Goal: Information Seeking & Learning: Understand process/instructions

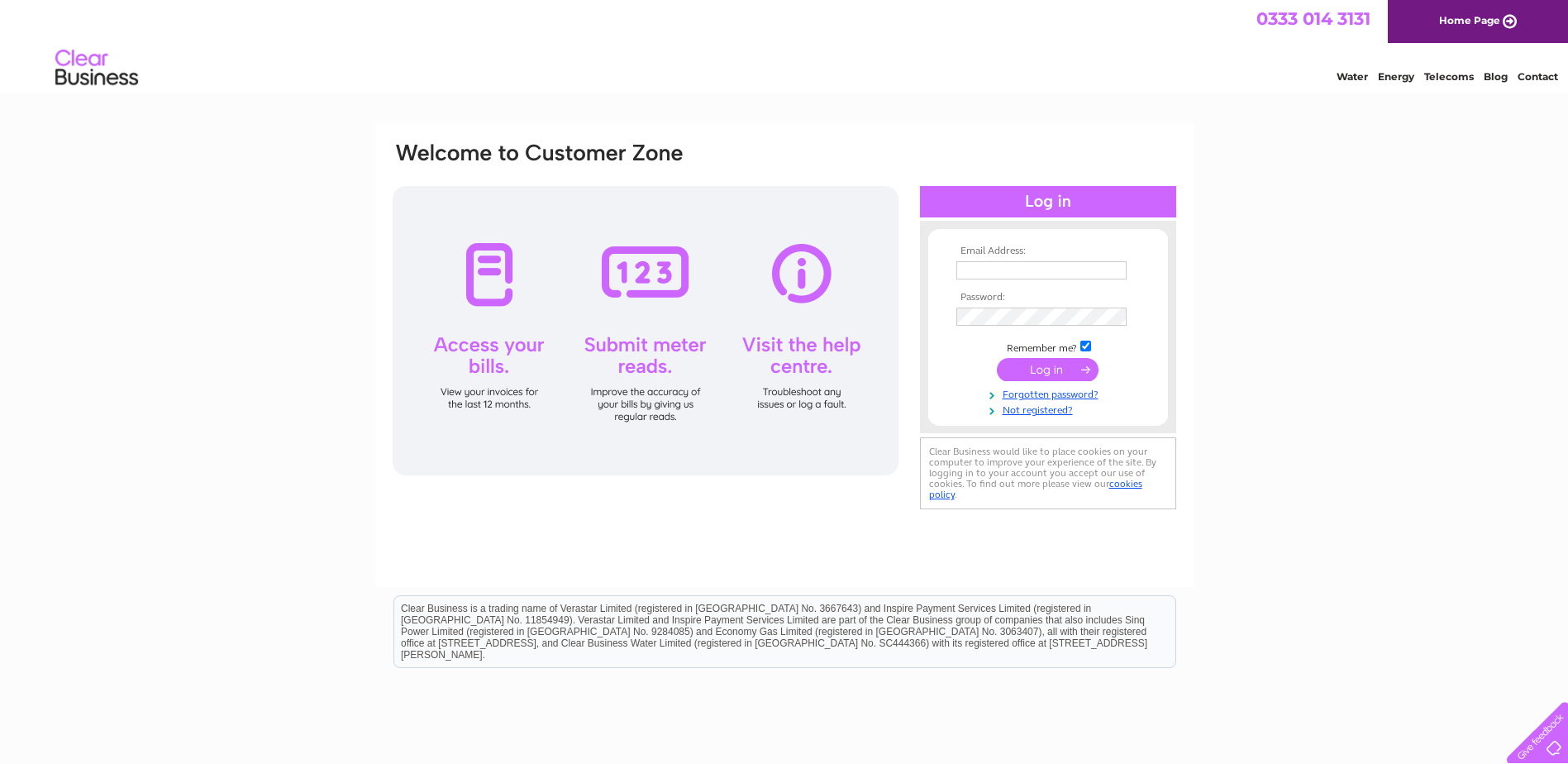
type input "isobel.murray@claxtonengineering.com"
click at [1027, 365] on input "submit" at bounding box center [1047, 370] width 102 height 23
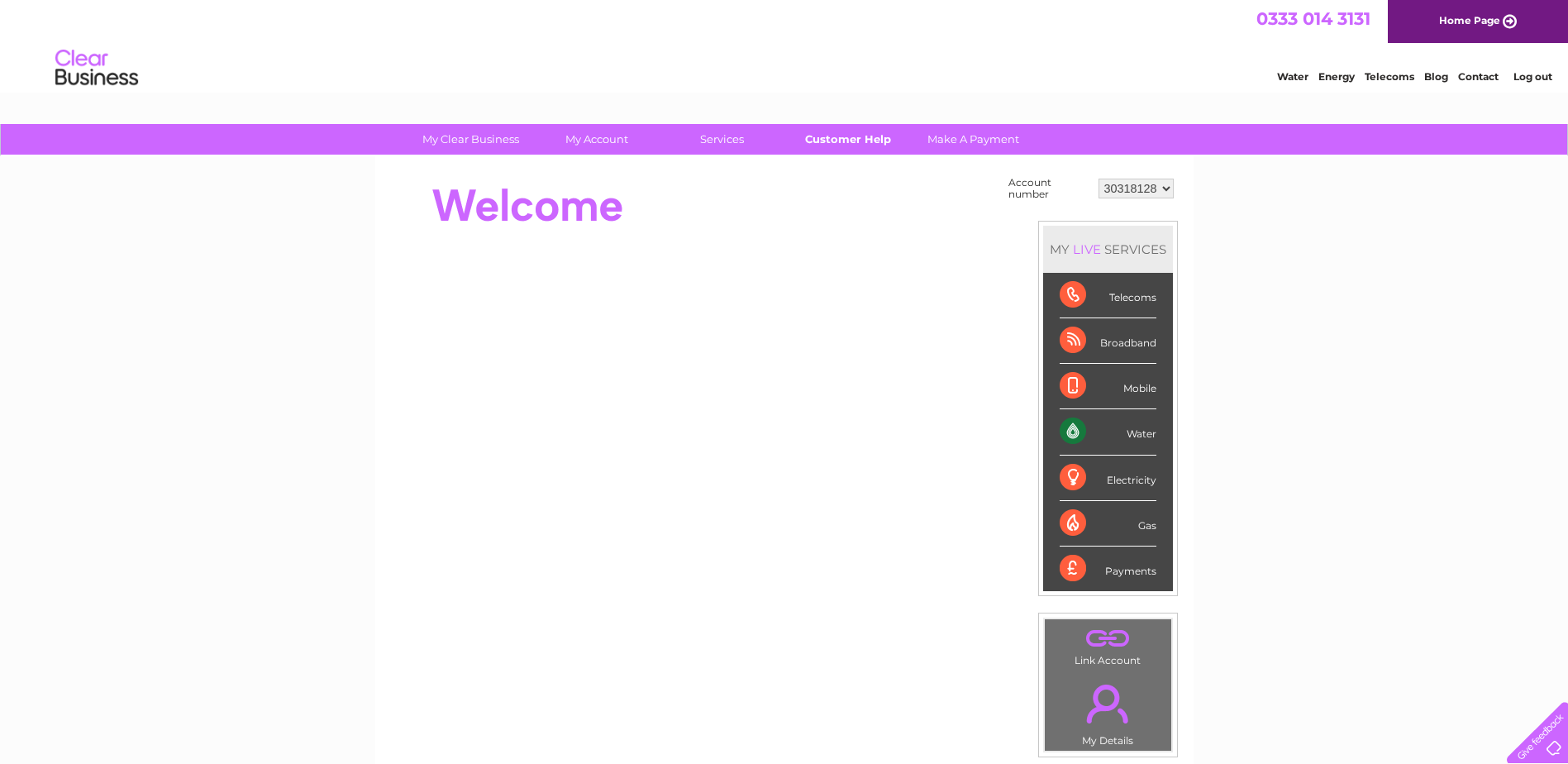
click at [850, 134] on link "Customer Help" at bounding box center [848, 139] width 136 height 31
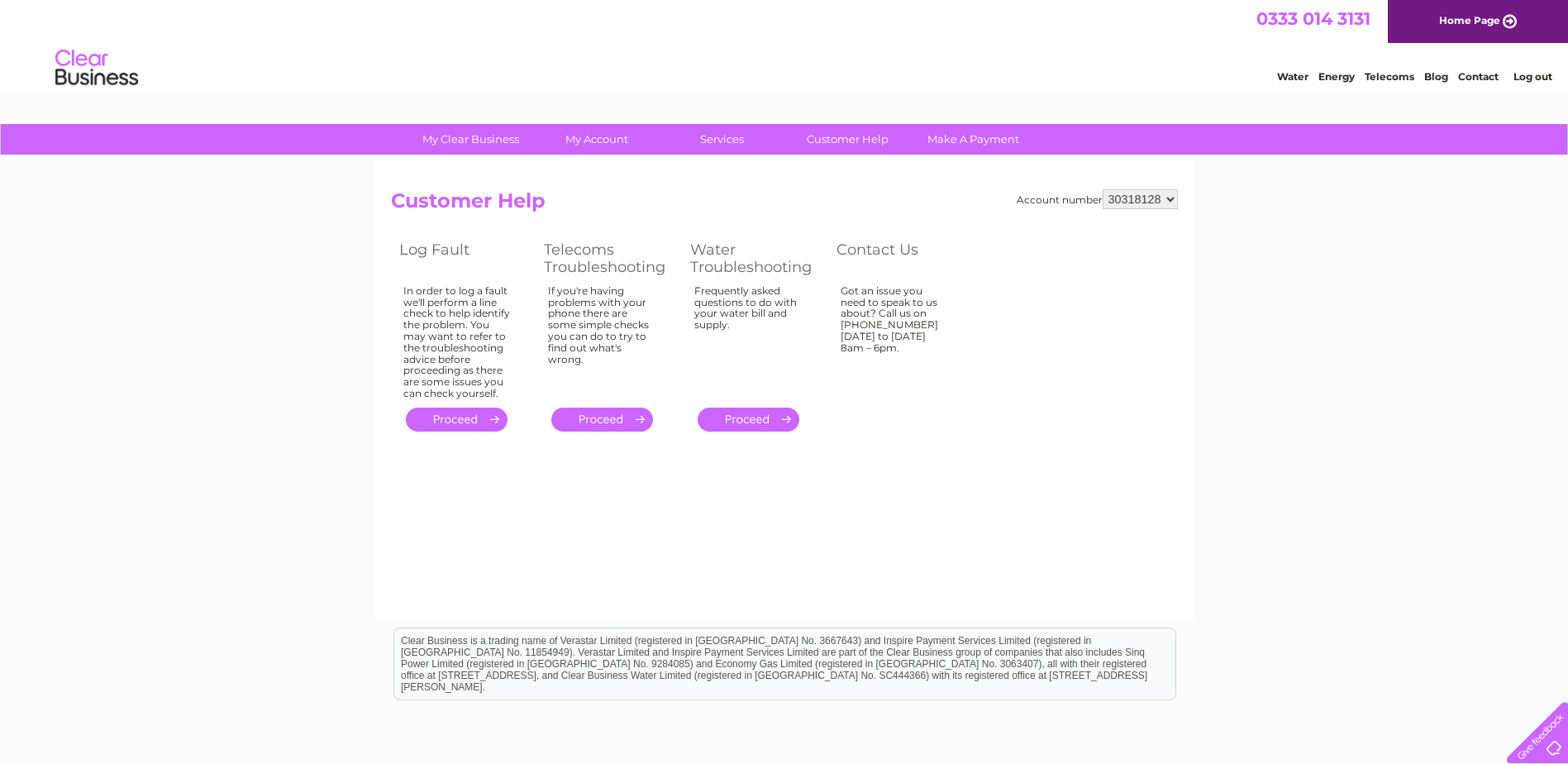
click at [740, 422] on link "." at bounding box center [748, 419] width 102 height 24
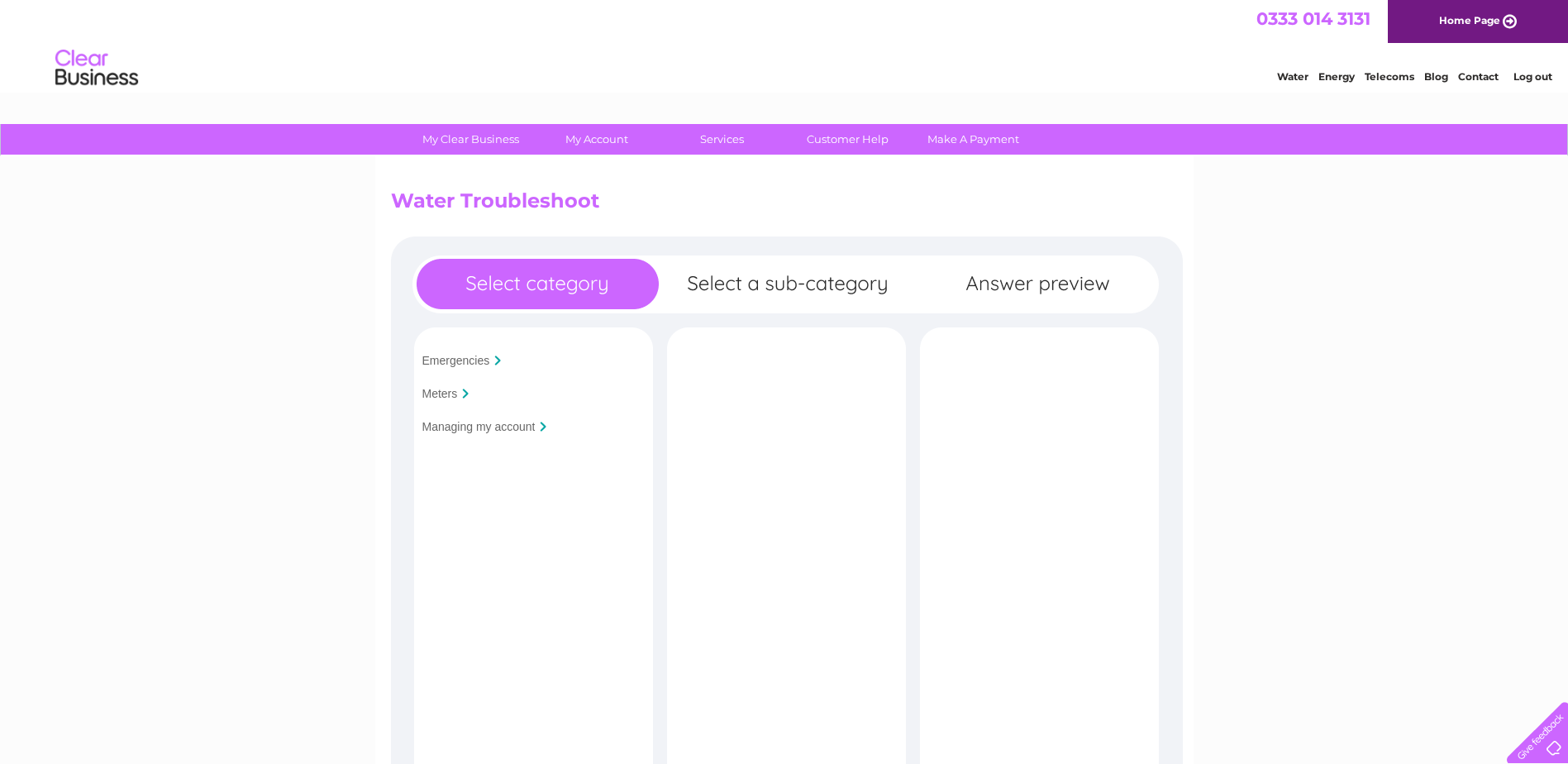
click at [469, 423] on input "Managing my account" at bounding box center [479, 426] width 113 height 13
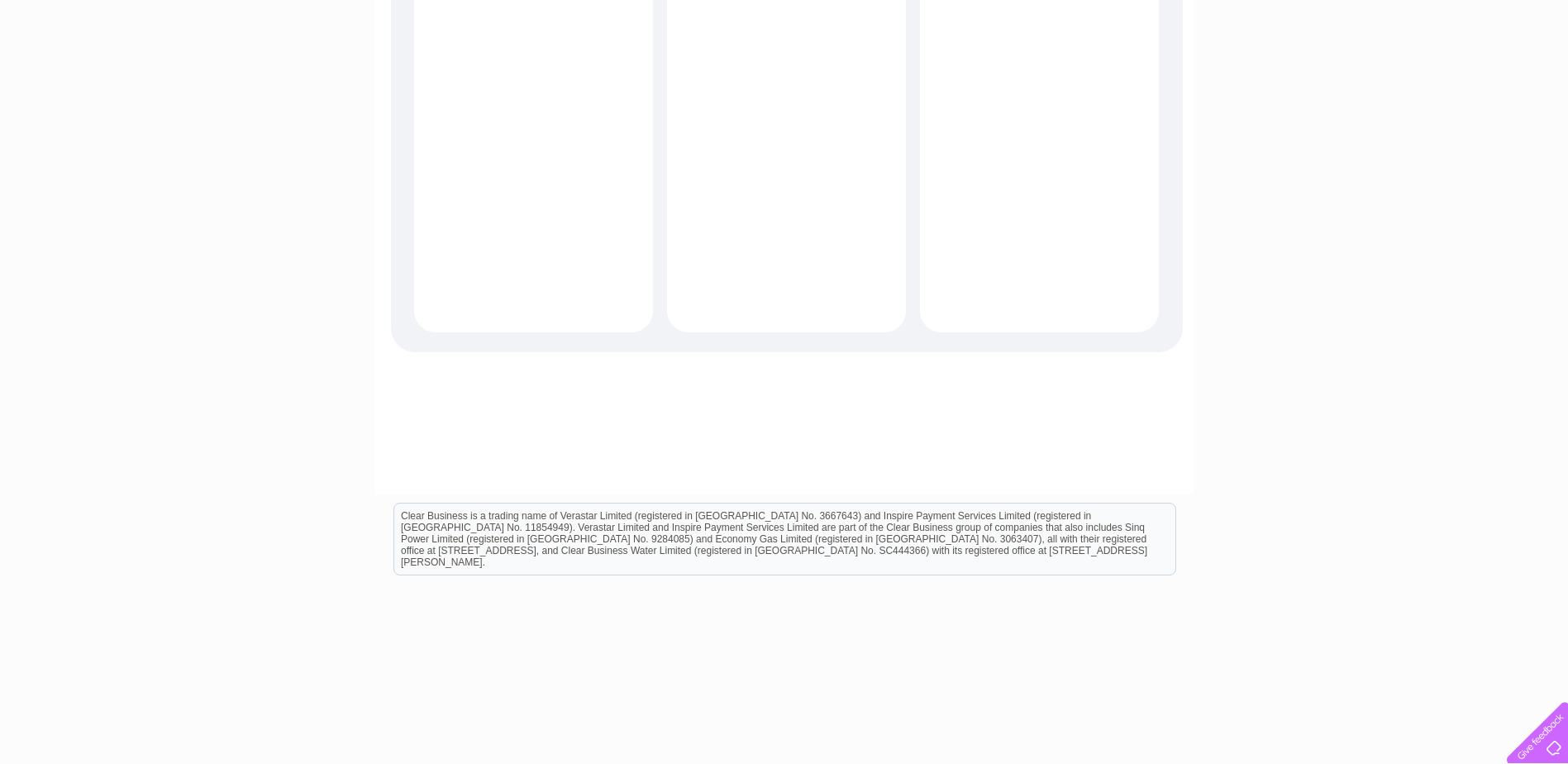
scroll to position [554, 0]
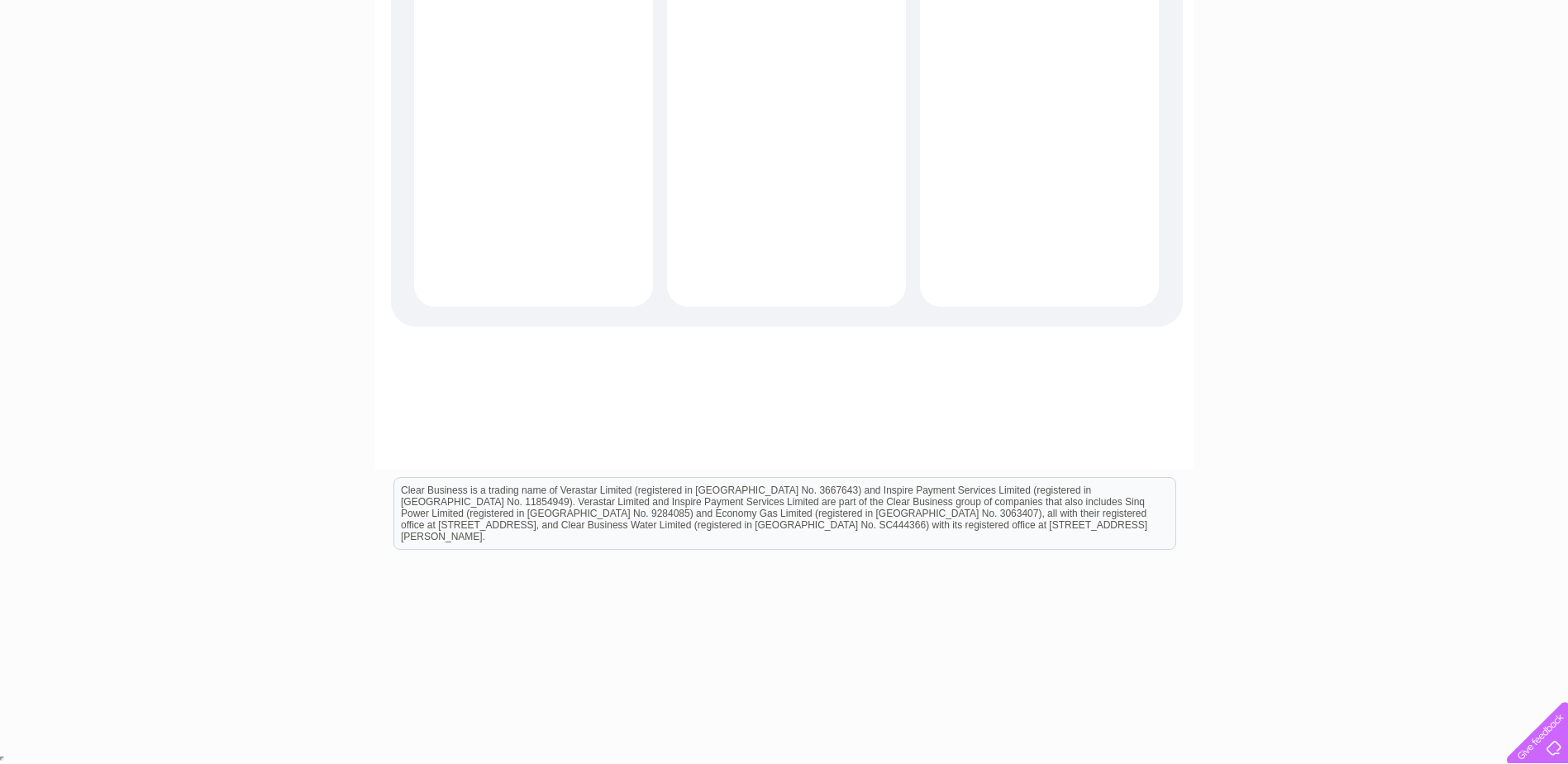
click at [1554, 741] on div at bounding box center [1534, 730] width 68 height 68
